Goal: Transaction & Acquisition: Purchase product/service

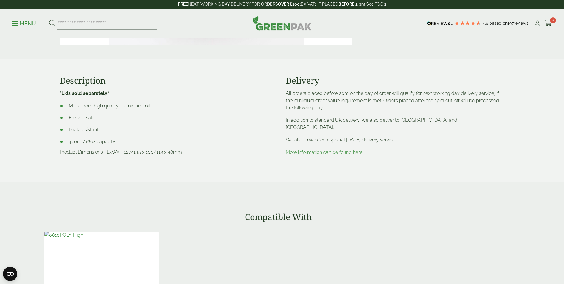
scroll to position [89, 0]
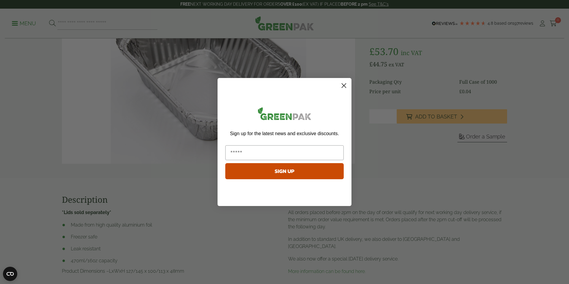
click at [346, 84] on circle "Close dialog" at bounding box center [344, 86] width 10 height 10
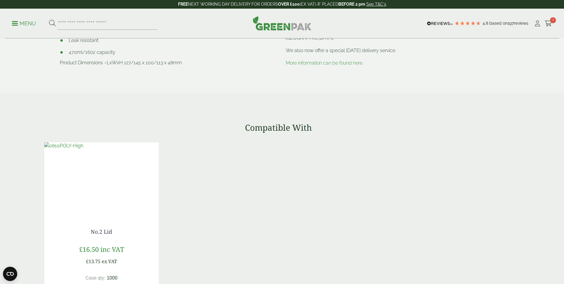
scroll to position [387, 0]
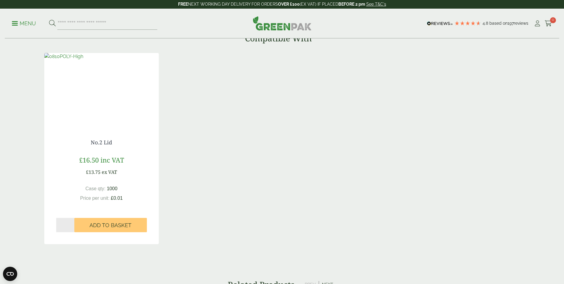
click at [83, 60] on img at bounding box center [63, 56] width 39 height 7
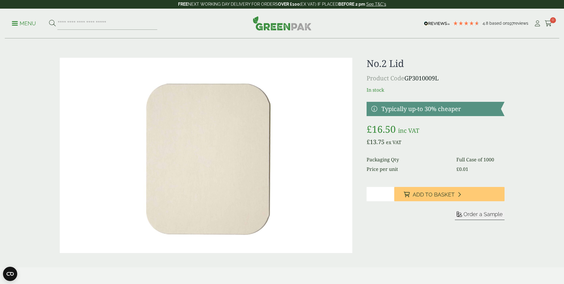
click at [14, 23] on span at bounding box center [15, 23] width 6 height 1
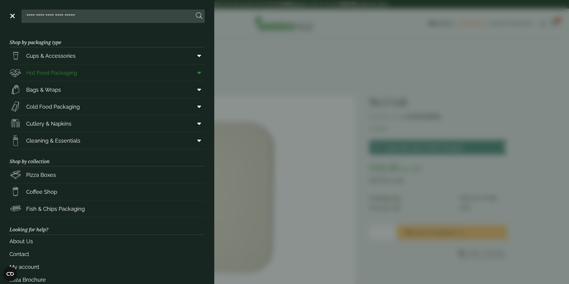
click at [78, 73] on link "Hot Food Packaging" at bounding box center [107, 72] width 195 height 17
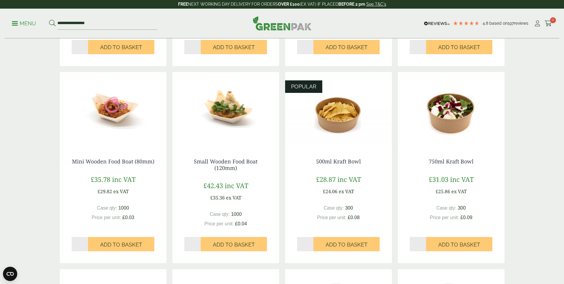
scroll to position [89, 0]
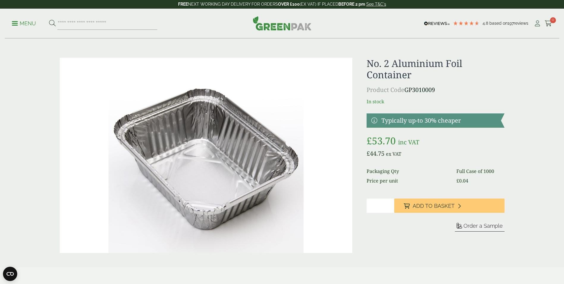
click at [18, 26] on p "Menu" at bounding box center [24, 23] width 24 height 7
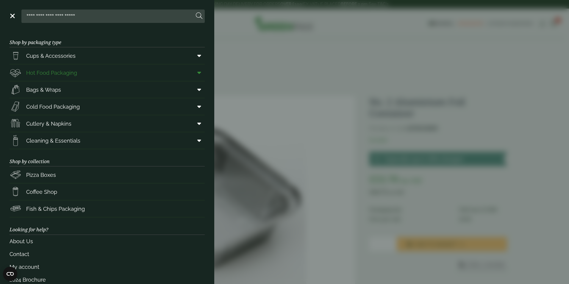
click at [197, 72] on icon at bounding box center [199, 73] width 4 height 6
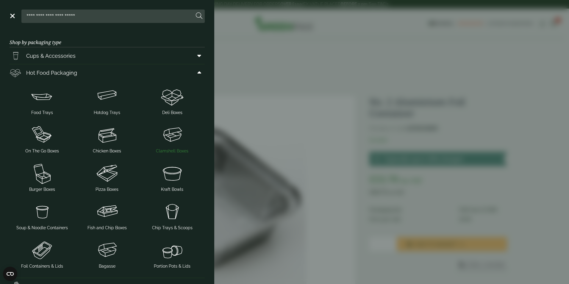
scroll to position [30, 0]
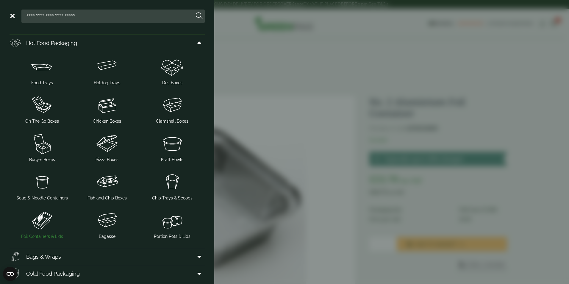
click at [54, 234] on span "Foil Containers & Lids" at bounding box center [42, 236] width 42 height 6
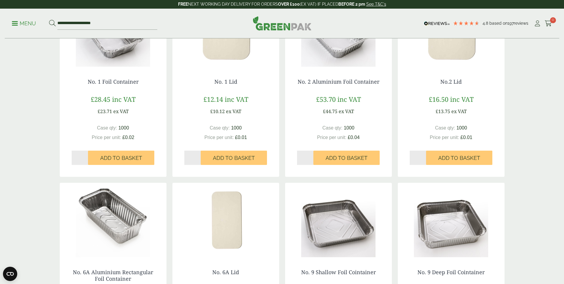
scroll to position [60, 0]
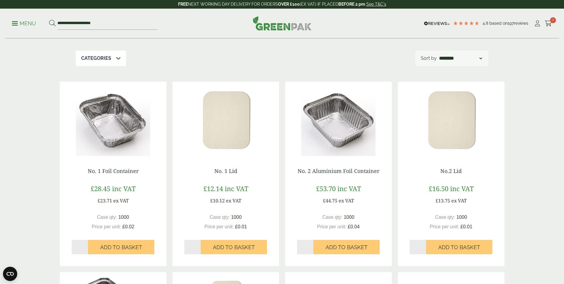
click at [112, 122] on img at bounding box center [113, 119] width 107 height 74
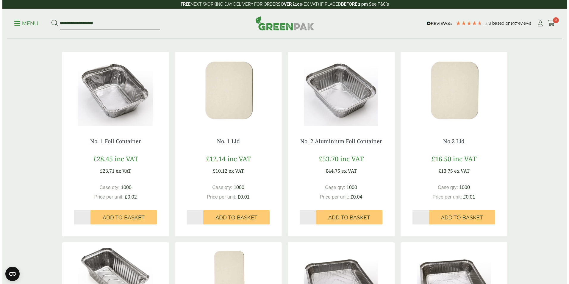
scroll to position [0, 0]
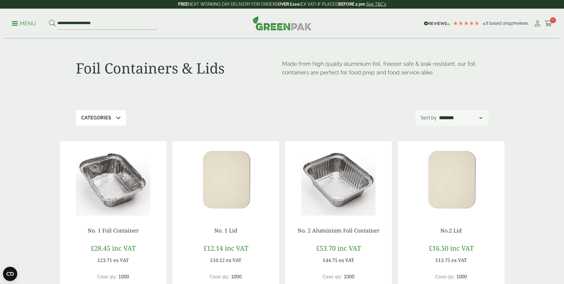
click at [23, 24] on p "Menu" at bounding box center [24, 23] width 24 height 7
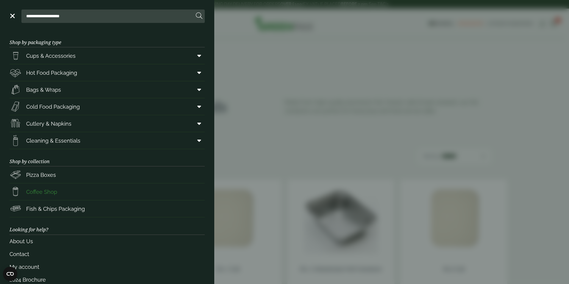
click at [179, 196] on link "Coffee Shop" at bounding box center [107, 191] width 195 height 17
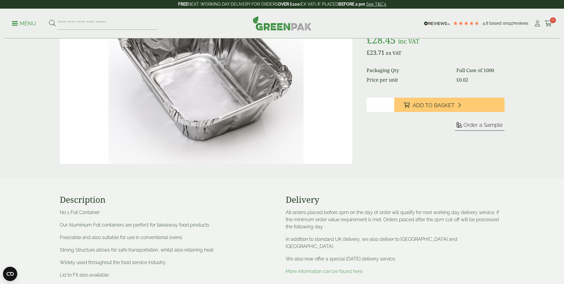
scroll to position [30, 0]
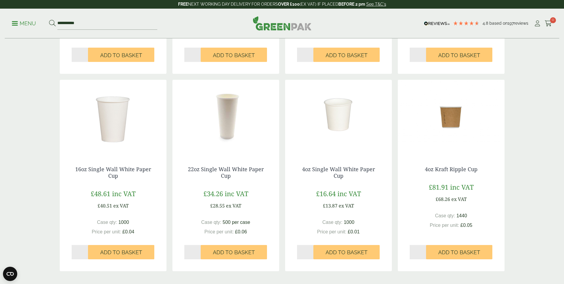
scroll to position [684, 0]
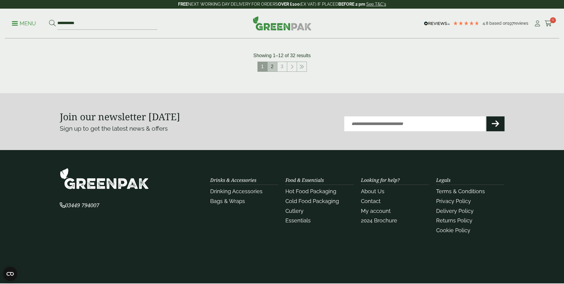
click at [274, 68] on link "2" at bounding box center [273, 67] width 10 height 10
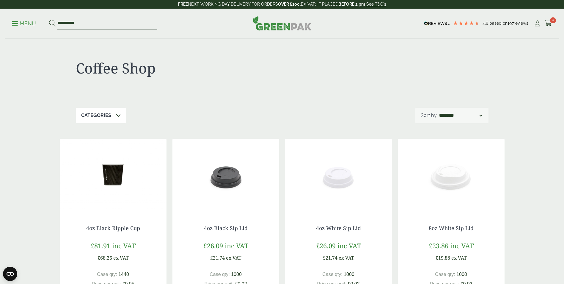
click at [17, 24] on p "Menu" at bounding box center [24, 23] width 24 height 7
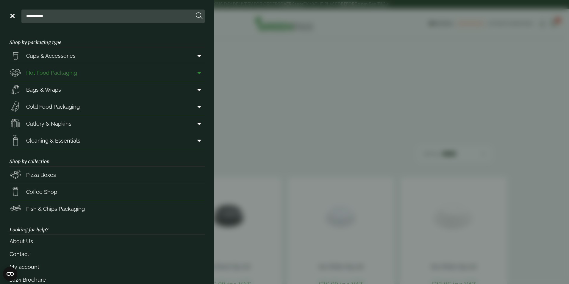
click at [198, 72] on span at bounding box center [197, 72] width 13 height 11
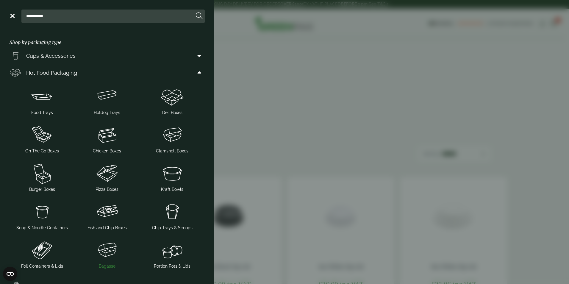
click at [106, 257] on img at bounding box center [107, 250] width 60 height 24
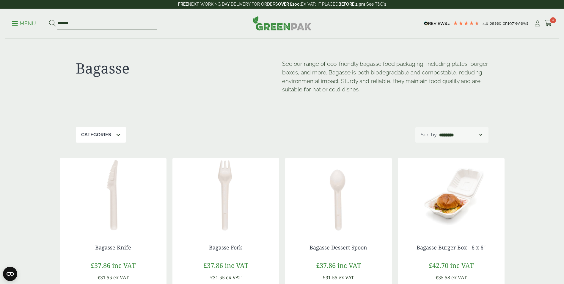
click at [17, 23] on span at bounding box center [15, 23] width 6 height 1
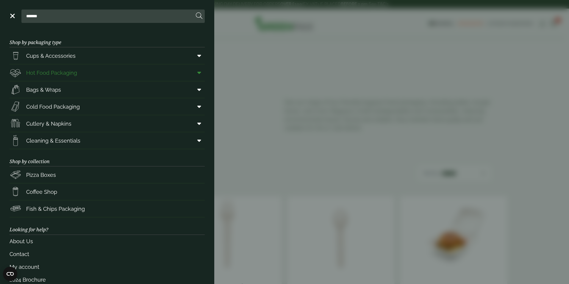
click at [197, 72] on icon at bounding box center [199, 73] width 4 height 6
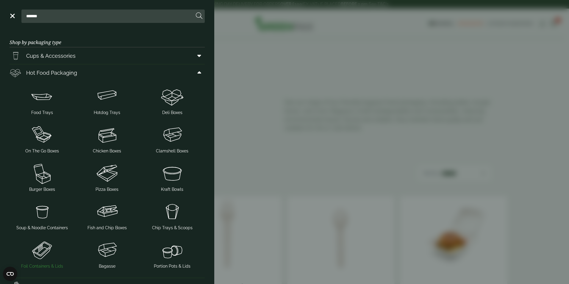
click at [35, 254] on img at bounding box center [42, 250] width 60 height 24
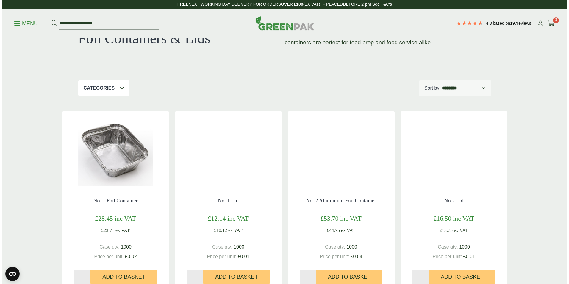
scroll to position [60, 0]
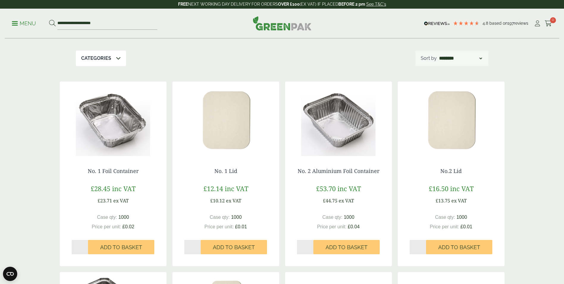
type input "*"
click at [310, 247] on input "*" at bounding box center [305, 247] width 17 height 14
click at [334, 252] on button "Add to Basket" at bounding box center [347, 247] width 66 height 14
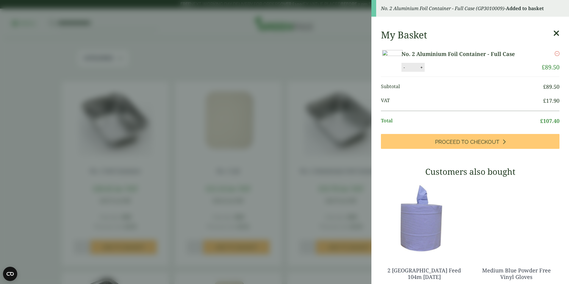
click at [553, 32] on icon at bounding box center [556, 33] width 6 height 8
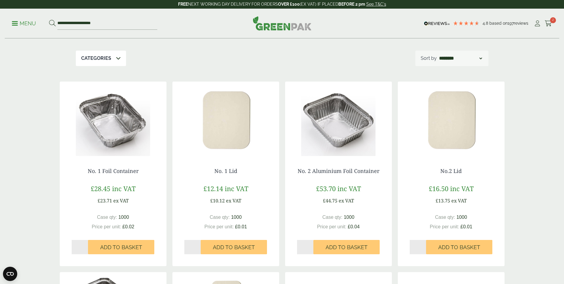
click at [419, 247] on input "*" at bounding box center [418, 247] width 17 height 14
type input "*"
click at [424, 245] on input "*" at bounding box center [418, 247] width 17 height 14
click at [443, 245] on span "Add to Basket" at bounding box center [460, 247] width 42 height 7
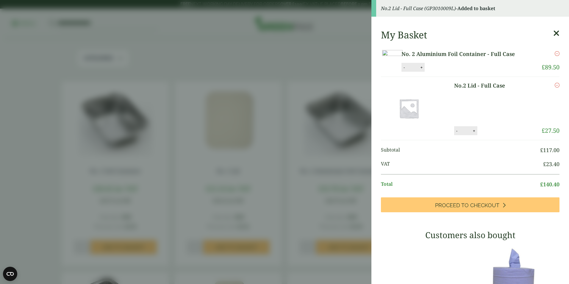
click at [190, 77] on aside "No.2 Lid - Full Case (GP3010009L) - Added to basket My Basket No. 2 Aluminium F…" at bounding box center [284, 142] width 569 height 284
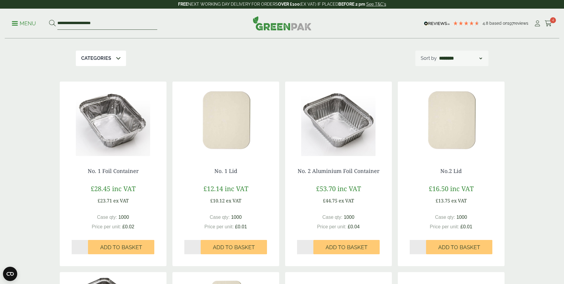
click at [94, 26] on input "**********" at bounding box center [107, 23] width 100 height 12
click at [18, 24] on p "Menu" at bounding box center [24, 23] width 24 height 7
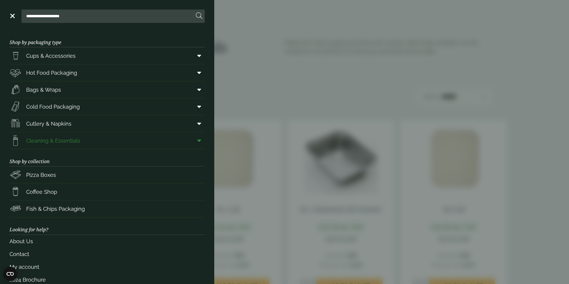
click at [199, 140] on span at bounding box center [197, 140] width 13 height 11
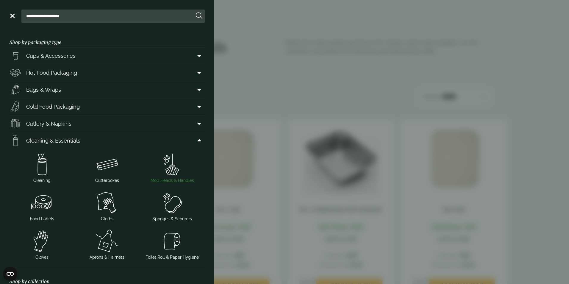
scroll to position [30, 0]
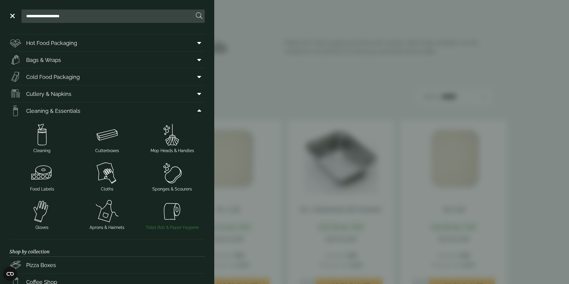
click at [168, 210] on img at bounding box center [172, 211] width 60 height 24
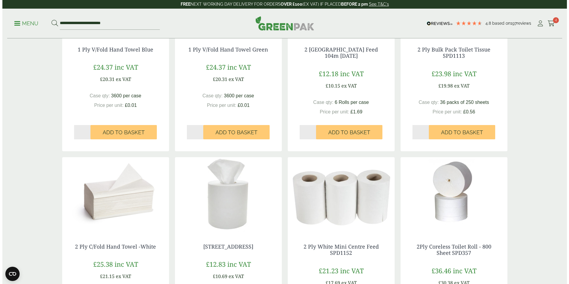
scroll to position [60, 0]
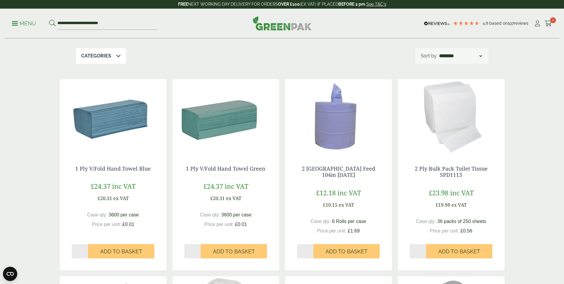
type input "*"
click at [311, 250] on input "*" at bounding box center [305, 251] width 17 height 14
click at [327, 251] on span "Add to Basket" at bounding box center [347, 251] width 42 height 7
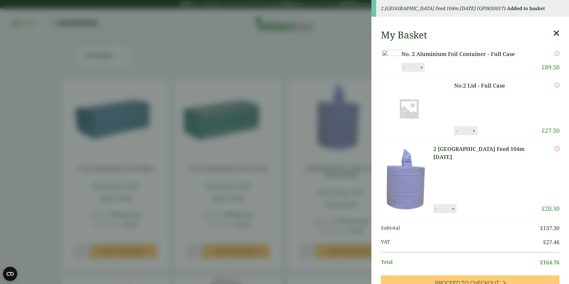
click at [25, 163] on aside "2 Ply Blue Centre Feed 104m BC104 (GP3630017) - Added to basket My Basket No. 2…" at bounding box center [284, 142] width 569 height 284
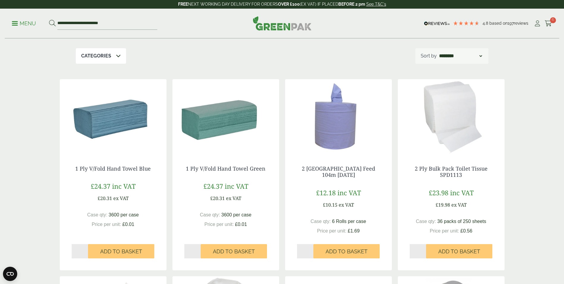
click at [116, 55] on icon at bounding box center [118, 55] width 5 height 5
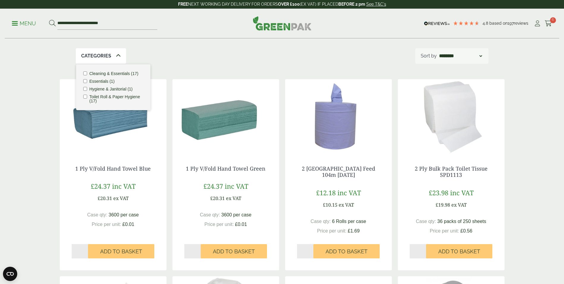
click at [32, 27] on ul "**********" at bounding box center [85, 23] width 146 height 12
click at [26, 24] on p "Menu" at bounding box center [24, 23] width 24 height 7
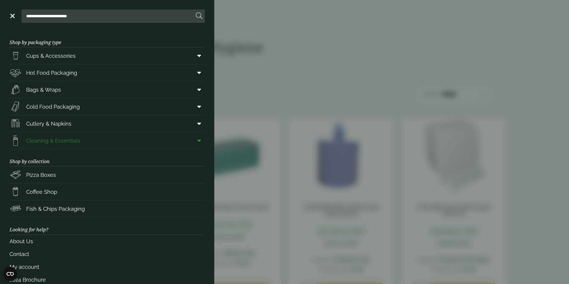
click at [195, 144] on span at bounding box center [197, 140] width 13 height 11
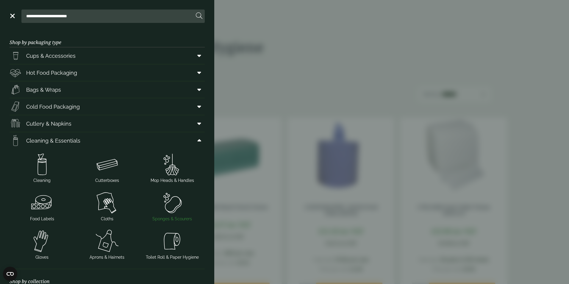
scroll to position [30, 0]
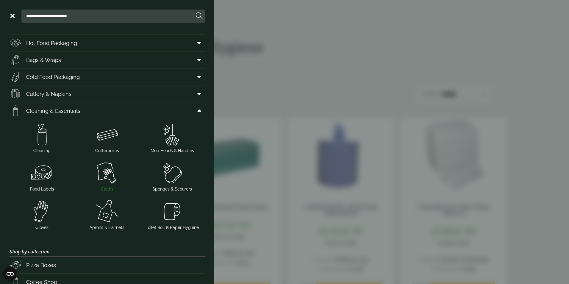
click at [106, 175] on img at bounding box center [107, 173] width 60 height 24
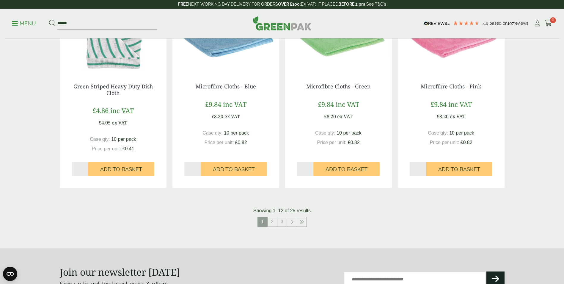
scroll to position [565, 0]
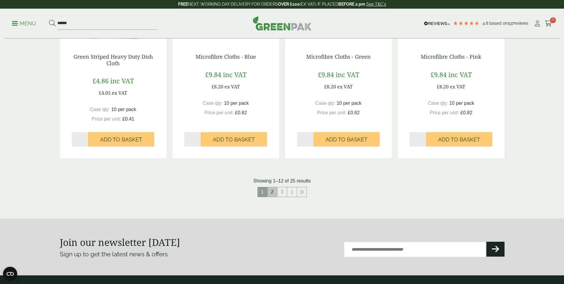
click at [274, 190] on link "2" at bounding box center [273, 192] width 10 height 10
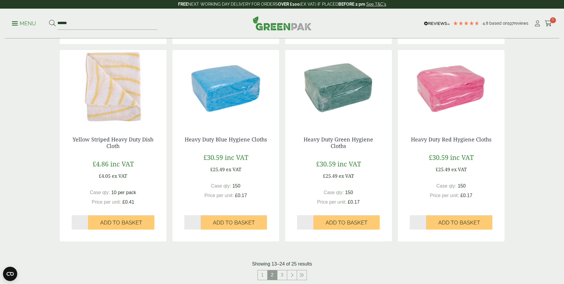
scroll to position [506, 0]
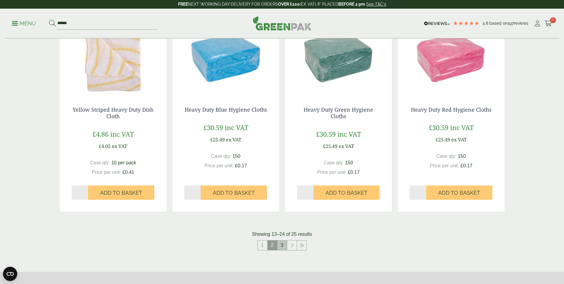
click at [280, 245] on link "3" at bounding box center [283, 245] width 10 height 10
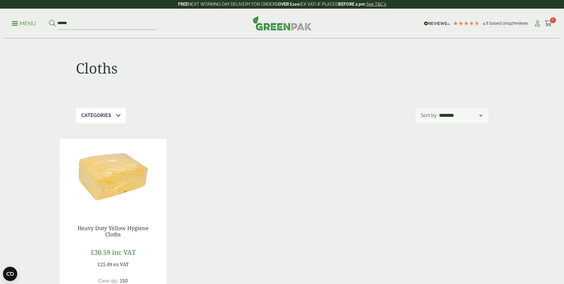
click at [120, 118] on div "Categories" at bounding box center [101, 115] width 50 height 15
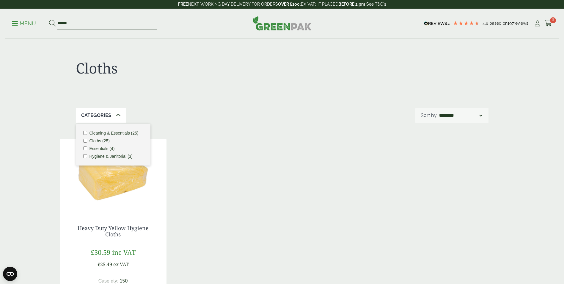
click at [22, 24] on p "Menu" at bounding box center [24, 23] width 24 height 7
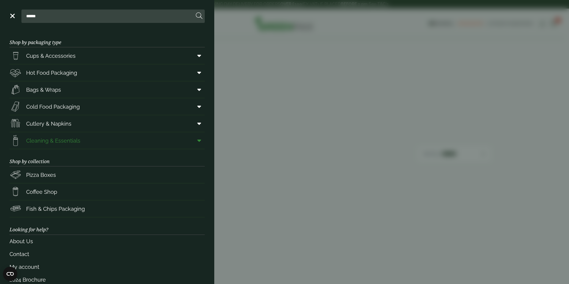
click at [197, 140] on icon at bounding box center [199, 140] width 4 height 6
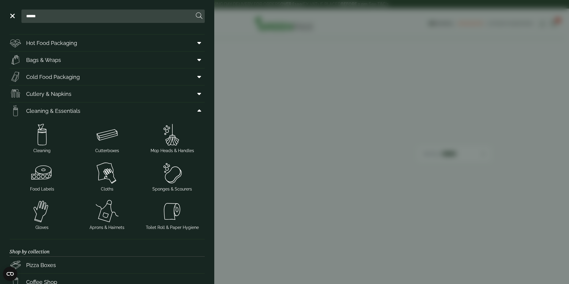
scroll to position [60, 0]
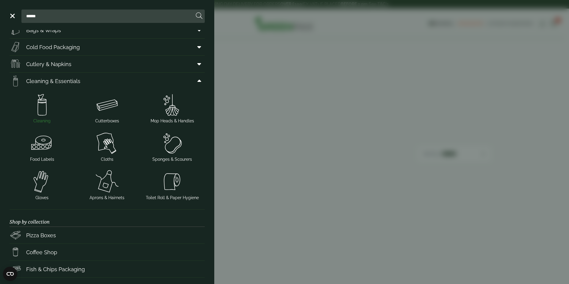
click at [45, 117] on span "Cleaning" at bounding box center [42, 108] width 60 height 31
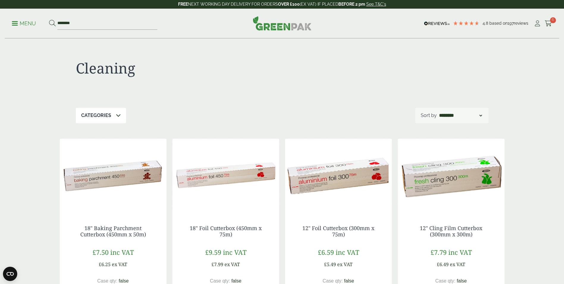
click at [20, 25] on p "Menu" at bounding box center [24, 23] width 24 height 7
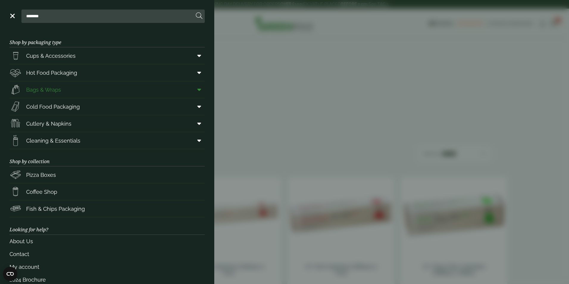
click at [198, 88] on span at bounding box center [197, 89] width 13 height 11
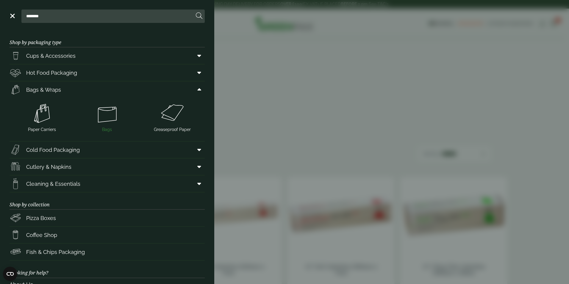
click at [109, 127] on span "Bags" at bounding box center [107, 129] width 10 height 6
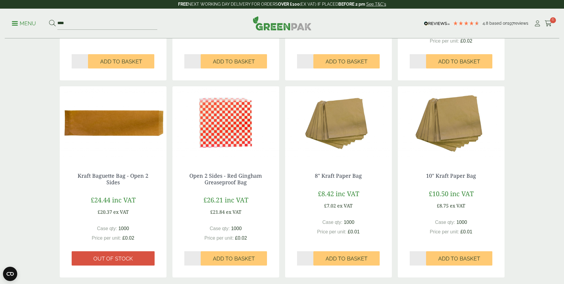
scroll to position [655, 0]
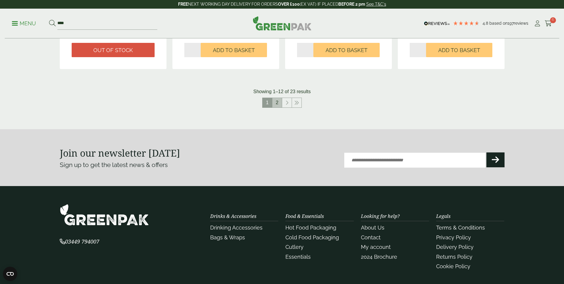
click at [278, 102] on link "2" at bounding box center [278, 103] width 10 height 10
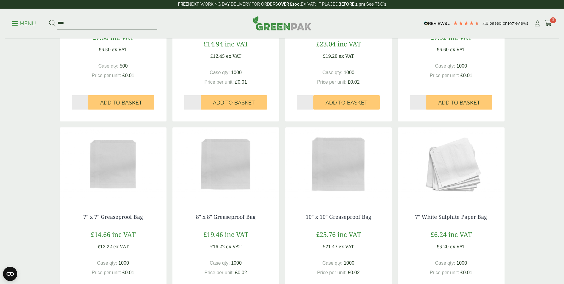
scroll to position [268, 0]
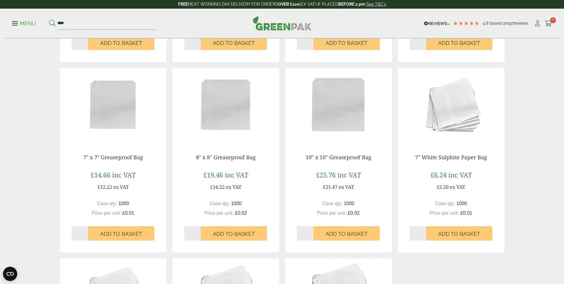
click at [227, 123] on img at bounding box center [226, 105] width 107 height 74
